Goal: Transaction & Acquisition: Purchase product/service

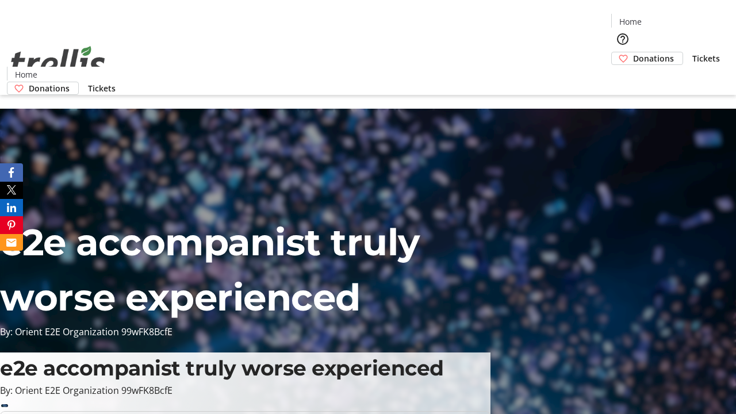
click at [633, 52] on span "Donations" at bounding box center [653, 58] width 41 height 12
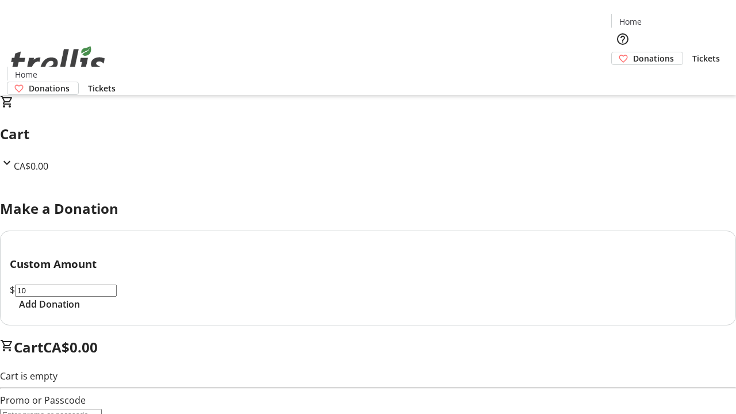
click at [80, 311] on span "Add Donation" at bounding box center [49, 304] width 61 height 14
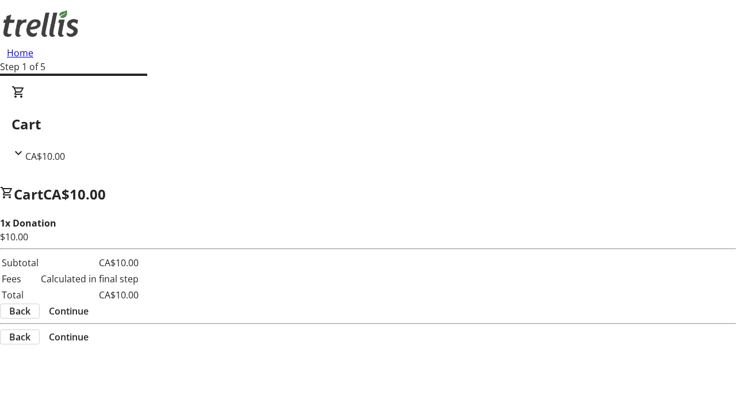
select select "CA"
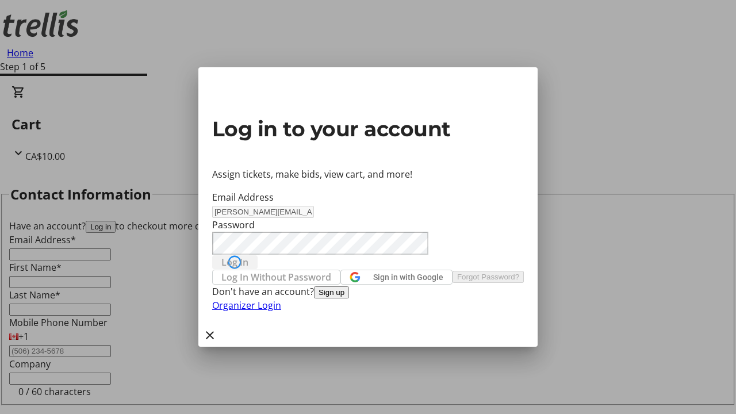
type input "[PERSON_NAME][EMAIL_ADDRESS][DOMAIN_NAME]"
type input "[PERSON_NAME]"
type input "Crona-Zieme"
type input "(250) 555-0123"
